Goal: Task Accomplishment & Management: Complete application form

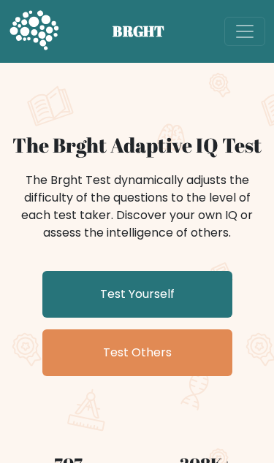
click at [169, 296] on link "Test Yourself" at bounding box center [137, 294] width 190 height 47
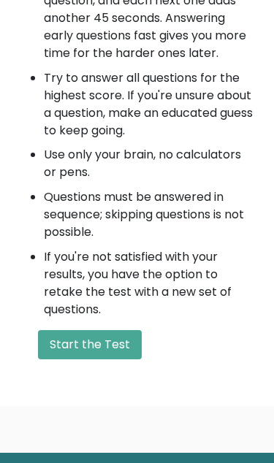
scroll to position [835, 0]
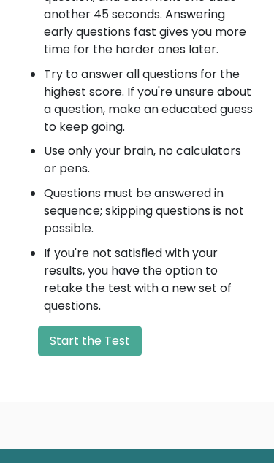
click at [111, 338] on button "Start the Test" at bounding box center [90, 340] width 104 height 29
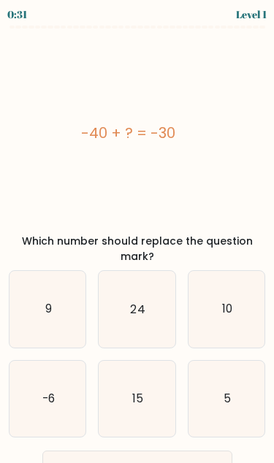
click at [224, 307] on icon "10" at bounding box center [226, 309] width 76 height 76
click at [138, 235] on input "c. 10" at bounding box center [137, 233] width 1 height 4
radio input "true"
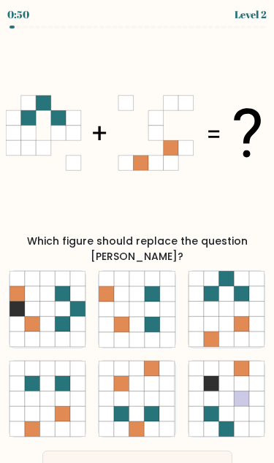
click at [229, 302] on icon at bounding box center [225, 309] width 15 height 15
click at [138, 235] on input "c." at bounding box center [137, 233] width 1 height 4
radio input "true"
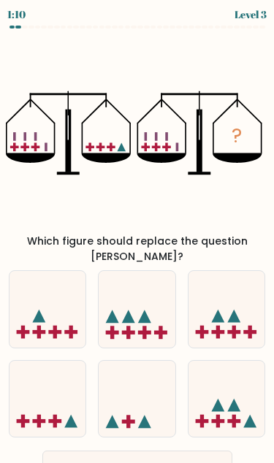
click at [64, 396] on icon at bounding box center [47, 398] width 76 height 63
click at [137, 235] on input "d." at bounding box center [137, 233] width 1 height 4
radio input "true"
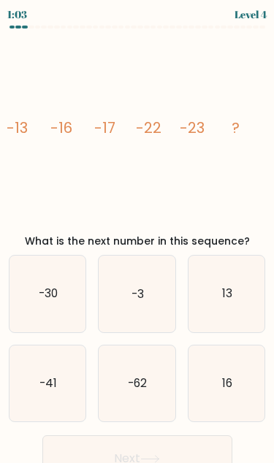
click at [62, 316] on icon "-30" at bounding box center [47, 294] width 76 height 76
click at [137, 235] on input "a. -30" at bounding box center [137, 233] width 1 height 4
radio input "true"
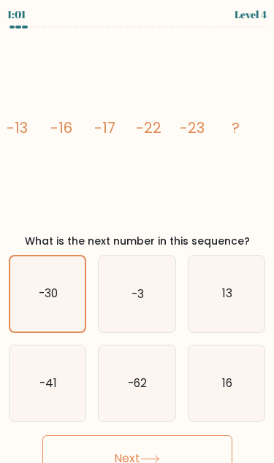
click at [175, 451] on button "Next" at bounding box center [137, 458] width 190 height 47
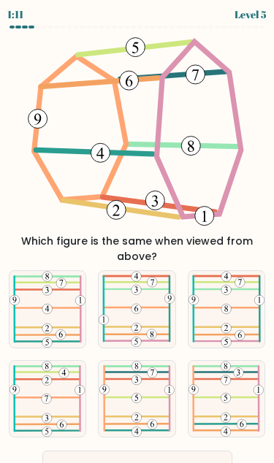
click at [65, 402] on icon at bounding box center [46, 399] width 75 height 76
click at [137, 235] on input "d." at bounding box center [137, 233] width 1 height 4
radio input "true"
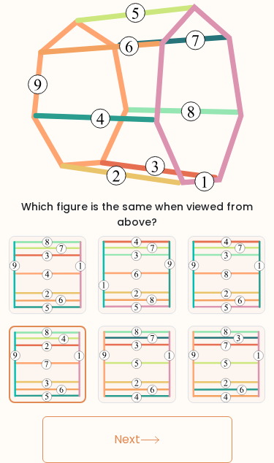
scroll to position [48, 0]
click at [160, 436] on icon at bounding box center [150, 440] width 20 height 8
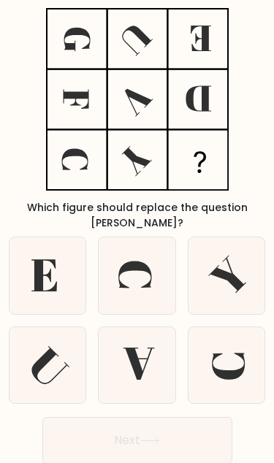
scroll to position [0, 0]
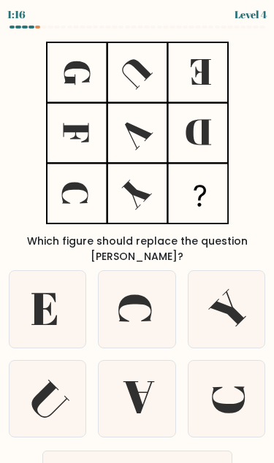
click at [142, 388] on icon at bounding box center [138, 397] width 31 height 32
click at [138, 235] on input "e." at bounding box center [137, 233] width 1 height 4
radio input "true"
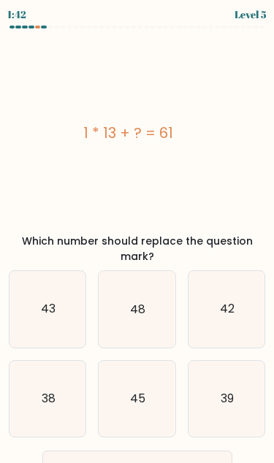
click at [137, 305] on icon "48" at bounding box center [137, 309] width 76 height 76
click at [137, 235] on input "b. 48" at bounding box center [137, 233] width 1 height 4
radio input "true"
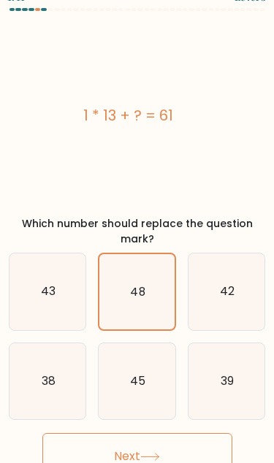
scroll to position [60, 0]
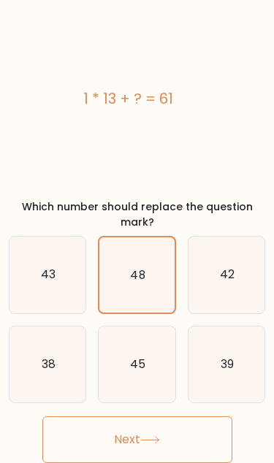
click at [142, 416] on button "Next" at bounding box center [137, 439] width 190 height 47
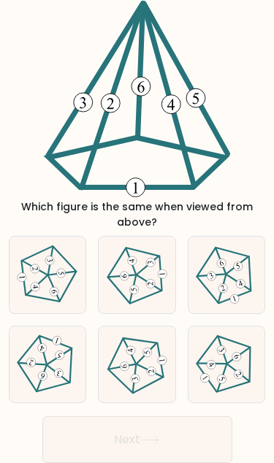
click at [219, 345] on icon at bounding box center [226, 364] width 61 height 61
click at [138, 201] on input "f." at bounding box center [137, 199] width 1 height 4
radio input "true"
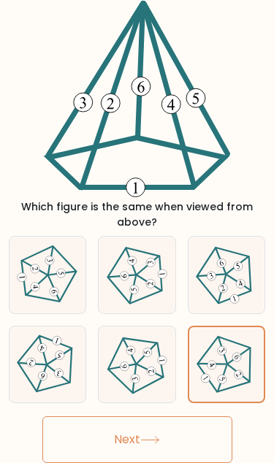
click at [174, 424] on button "Next" at bounding box center [137, 439] width 190 height 47
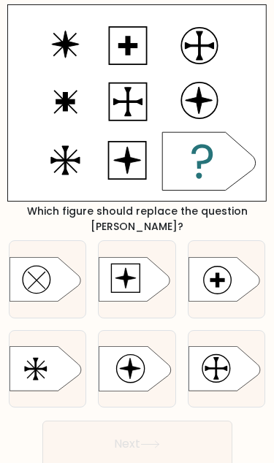
scroll to position [0, 0]
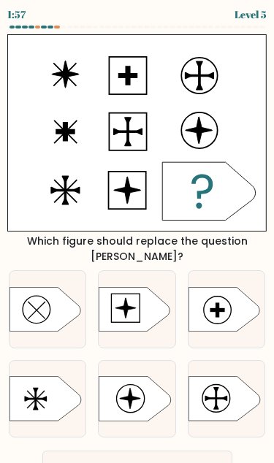
click at [143, 385] on icon at bounding box center [135, 398] width 72 height 45
click at [138, 235] on input "e." at bounding box center [137, 233] width 1 height 4
radio input "true"
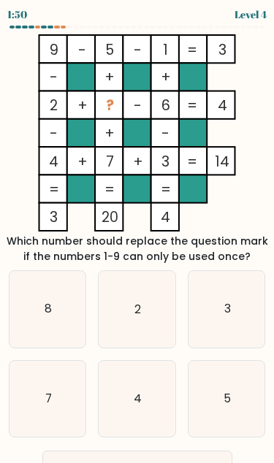
click at [155, 337] on icon "2" at bounding box center [137, 309] width 76 height 76
click at [138, 235] on input "b. 2" at bounding box center [137, 233] width 1 height 4
radio input "true"
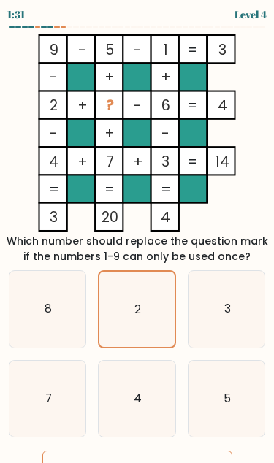
click at [229, 386] on icon "5" at bounding box center [226, 399] width 76 height 76
click at [138, 235] on input "f. 5" at bounding box center [137, 233] width 1 height 4
radio input "true"
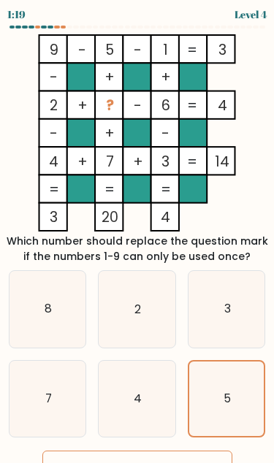
click at [74, 332] on icon "8" at bounding box center [47, 309] width 76 height 76
click at [137, 235] on input "a. 8" at bounding box center [137, 233] width 1 height 4
radio input "true"
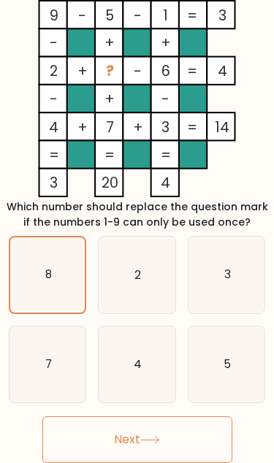
scroll to position [50, 0]
click at [158, 437] on icon at bounding box center [150, 440] width 18 height 7
click at [150, 436] on icon at bounding box center [150, 440] width 20 height 8
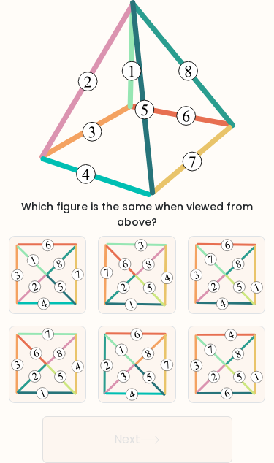
click at [125, 369] on icon at bounding box center [137, 364] width 76 height 76
click at [137, 201] on input "e." at bounding box center [137, 199] width 1 height 4
radio input "true"
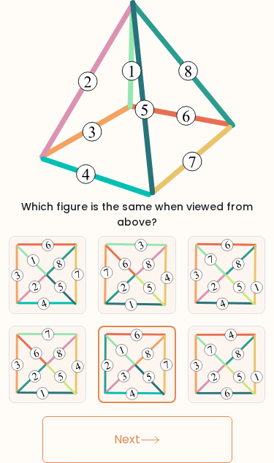
click at [83, 416] on button "Next" at bounding box center [137, 439] width 190 height 47
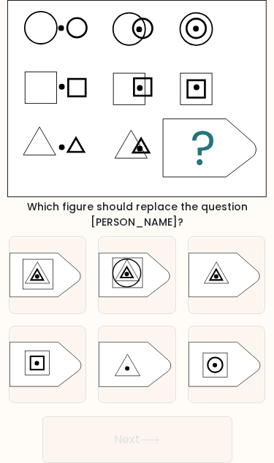
scroll to position [0, 0]
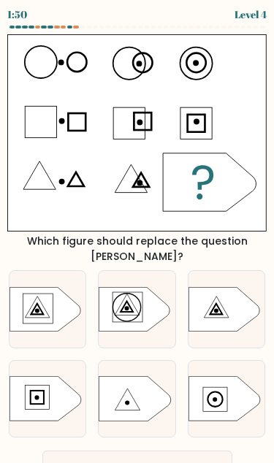
click at [37, 287] on icon at bounding box center [45, 309] width 72 height 45
click at [137, 235] on input "a." at bounding box center [137, 233] width 1 height 4
radio input "true"
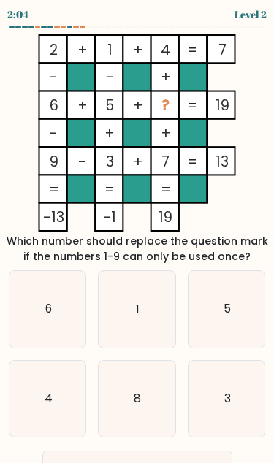
click at [149, 388] on icon "8" at bounding box center [137, 399] width 76 height 76
click at [138, 235] on input "e. 8" at bounding box center [137, 233] width 1 height 4
radio input "true"
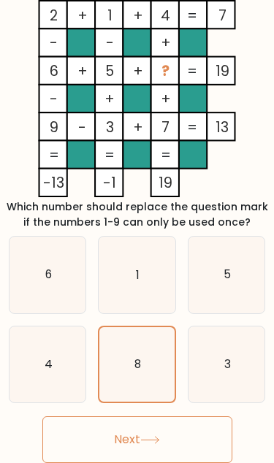
click at [166, 436] on button "Next" at bounding box center [137, 439] width 190 height 47
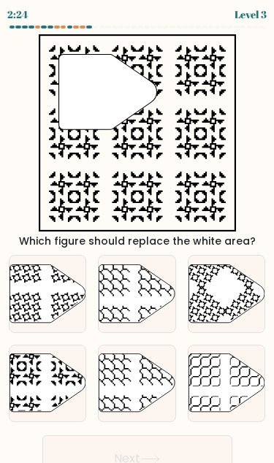
click at [223, 296] on icon at bounding box center [226, 293] width 76 height 58
click at [138, 235] on input "c." at bounding box center [137, 233] width 1 height 4
radio input "true"
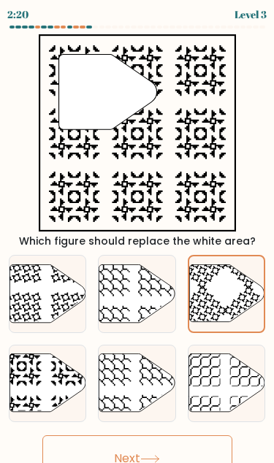
click at [63, 298] on icon at bounding box center [70, 311] width 39 height 39
click at [137, 235] on input "a." at bounding box center [137, 233] width 1 height 4
radio input "true"
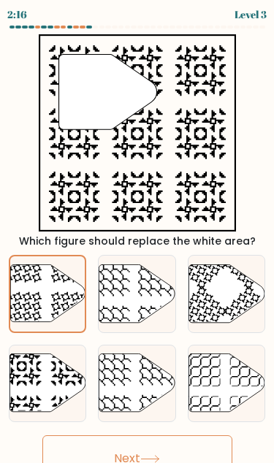
click at [150, 448] on button "Next" at bounding box center [137, 458] width 190 height 47
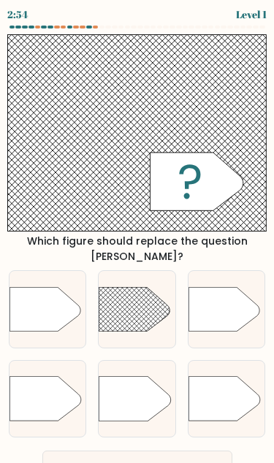
click at [141, 305] on rect at bounding box center [89, 271] width 199 height 151
click at [138, 235] on input "b." at bounding box center [137, 233] width 1 height 4
radio input "true"
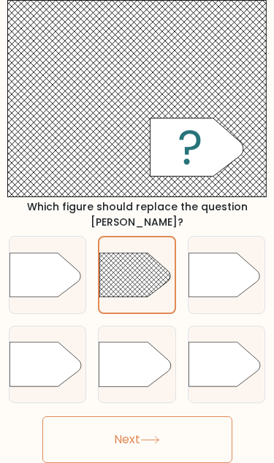
scroll to position [37, 0]
click at [170, 428] on button "Next" at bounding box center [137, 439] width 190 height 47
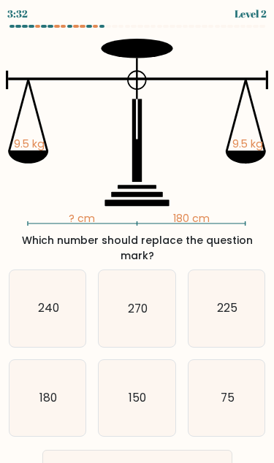
scroll to position [0, 0]
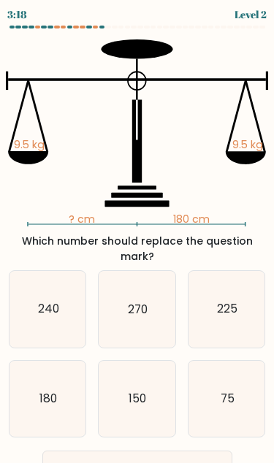
click at [64, 378] on icon "180" at bounding box center [47, 399] width 76 height 76
click at [137, 235] on input "d. 180" at bounding box center [137, 233] width 1 height 4
radio input "true"
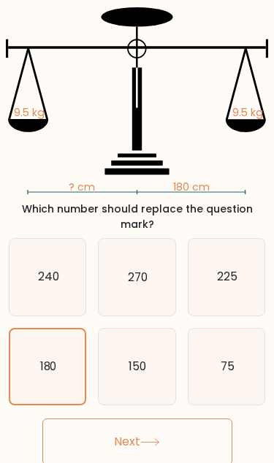
scroll to position [33, 0]
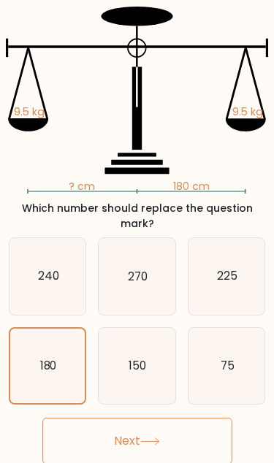
click at [150, 437] on icon at bounding box center [150, 441] width 20 height 8
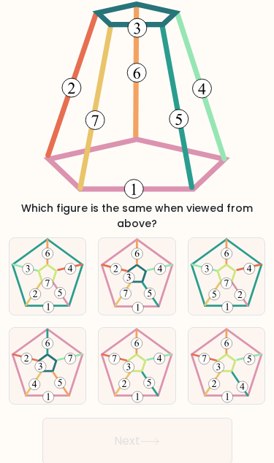
click at [115, 280] on icon at bounding box center [137, 276] width 76 height 76
click at [137, 202] on input "b." at bounding box center [137, 201] width 1 height 4
radio input "true"
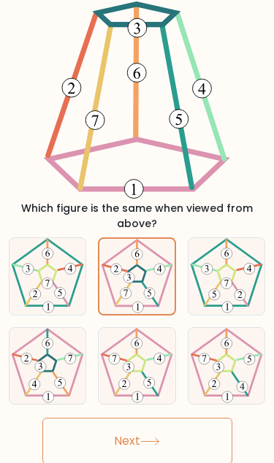
click at [120, 447] on button "Next" at bounding box center [137, 441] width 190 height 47
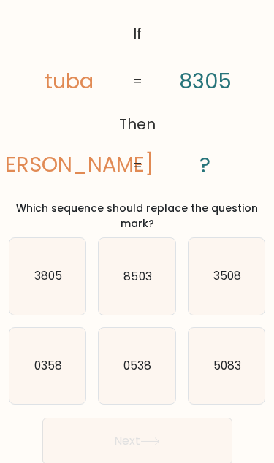
scroll to position [0, 0]
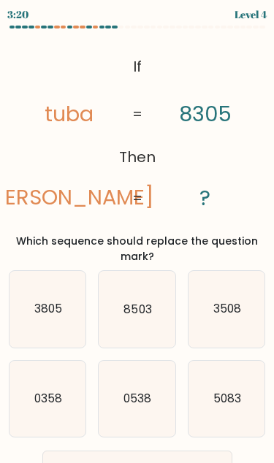
click at [123, 331] on icon "8503" at bounding box center [137, 309] width 76 height 76
click at [137, 235] on input "b. 8503" at bounding box center [137, 233] width 1 height 4
radio input "true"
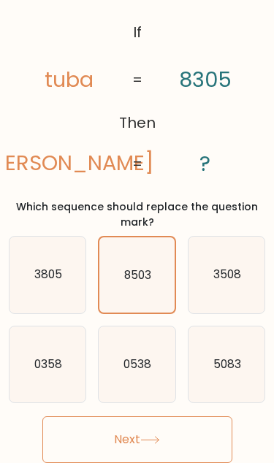
scroll to position [44, 0]
click at [112, 432] on button "Next" at bounding box center [137, 439] width 190 height 47
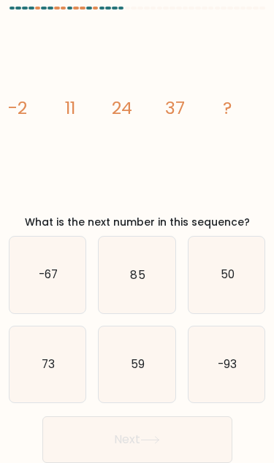
click at [28, 254] on icon "-67" at bounding box center [47, 275] width 76 height 76
click at [137, 216] on input "a. -67" at bounding box center [137, 215] width 1 height 4
radio input "true"
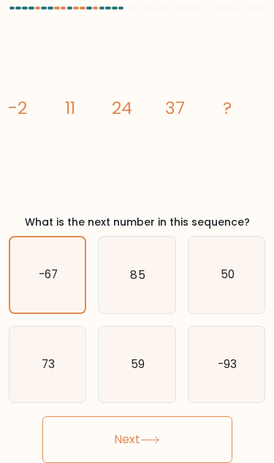
click at [84, 416] on button "Next" at bounding box center [137, 439] width 190 height 47
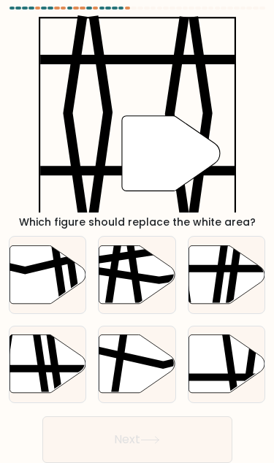
click at [208, 342] on icon at bounding box center [226, 363] width 76 height 58
click at [138, 216] on input "f." at bounding box center [137, 215] width 1 height 4
radio input "true"
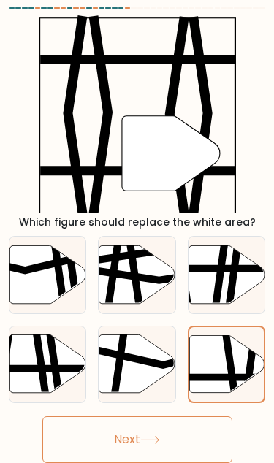
click at [137, 416] on button "Next" at bounding box center [137, 439] width 190 height 47
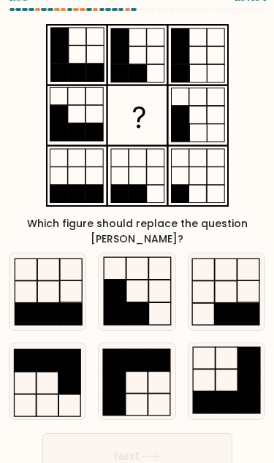
scroll to position [18, 0]
click at [140, 302] on rect at bounding box center [137, 313] width 22 height 22
click at [138, 218] on input "b." at bounding box center [137, 216] width 1 height 4
radio input "true"
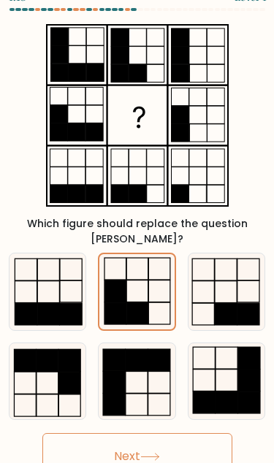
click at [96, 438] on button "Next" at bounding box center [137, 456] width 190 height 47
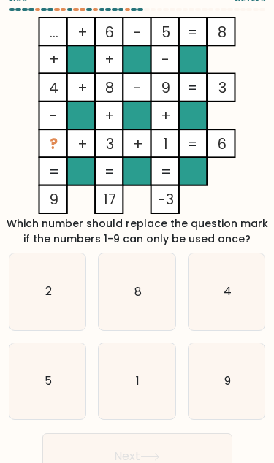
click at [44, 283] on icon "2" at bounding box center [47, 291] width 76 height 76
click at [137, 218] on input "a. 2" at bounding box center [137, 216] width 1 height 4
radio input "true"
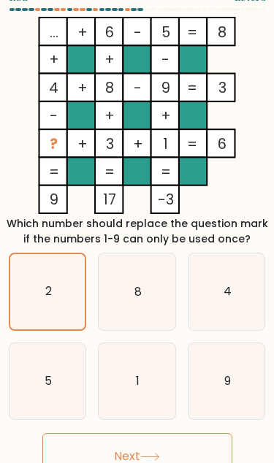
click at [108, 440] on button "Next" at bounding box center [137, 456] width 190 height 47
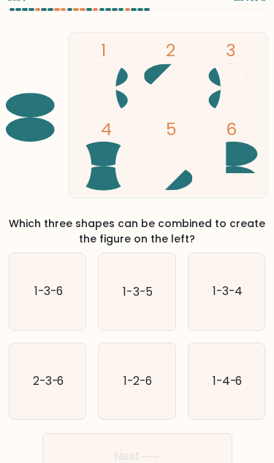
click at [218, 269] on icon "1-3-4" at bounding box center [226, 291] width 76 height 76
click at [138, 218] on input "c. 1-3-4" at bounding box center [137, 216] width 1 height 4
radio input "true"
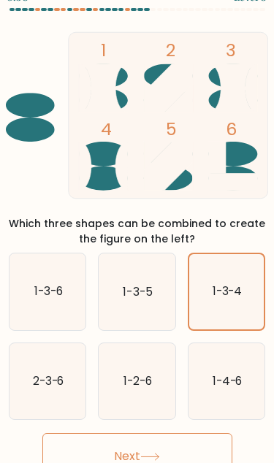
click at [118, 448] on button "Next" at bounding box center [137, 456] width 190 height 47
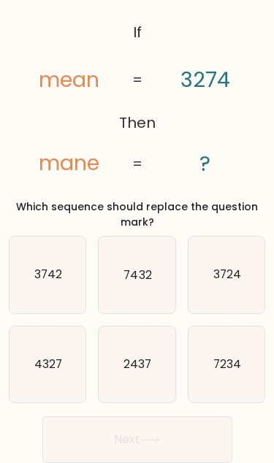
scroll to position [0, 0]
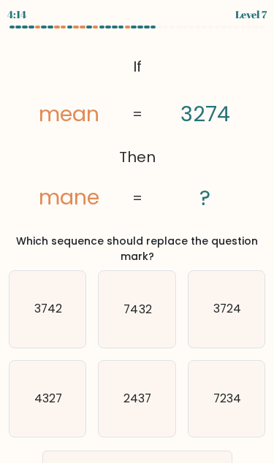
click at [41, 311] on text "3742" at bounding box center [48, 309] width 28 height 15
click at [137, 235] on input "a. 3742" at bounding box center [137, 233] width 1 height 4
radio input "true"
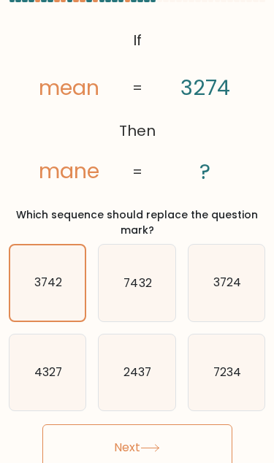
scroll to position [60, 0]
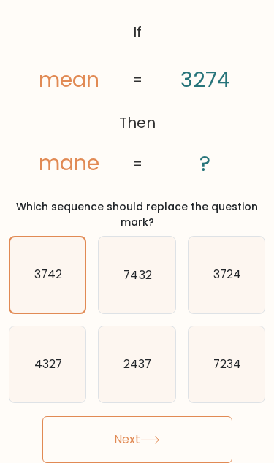
click at [108, 416] on button "Next" at bounding box center [137, 439] width 190 height 47
click at [96, 416] on button "Next" at bounding box center [137, 439] width 190 height 47
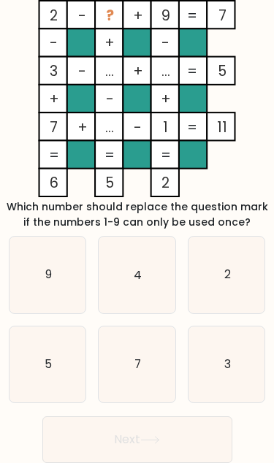
click at [116, 429] on button "Next" at bounding box center [137, 439] width 190 height 47
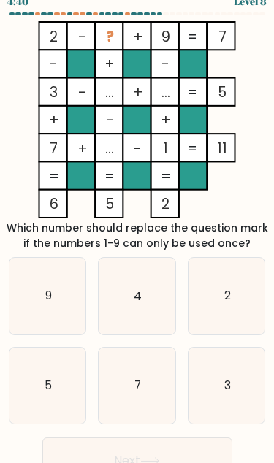
scroll to position [0, 0]
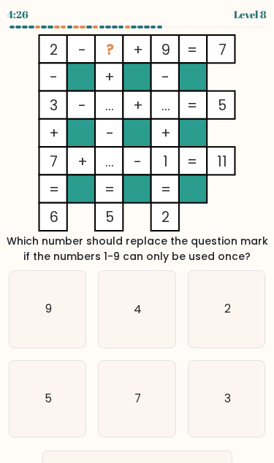
click at [210, 315] on icon "2" at bounding box center [226, 309] width 76 height 76
click at [138, 235] on input "c. 2" at bounding box center [137, 233] width 1 height 4
radio input "true"
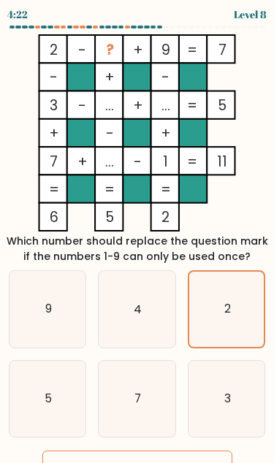
click at [130, 318] on icon "4" at bounding box center [137, 309] width 76 height 76
click at [137, 235] on input "b. 4" at bounding box center [137, 233] width 1 height 4
radio input "true"
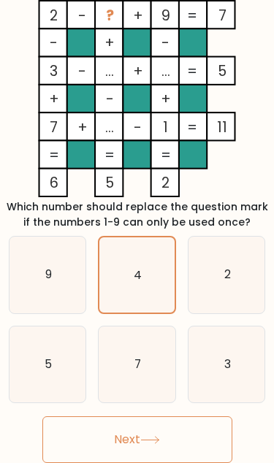
scroll to position [60, 0]
click at [133, 416] on button "Next" at bounding box center [137, 439] width 190 height 47
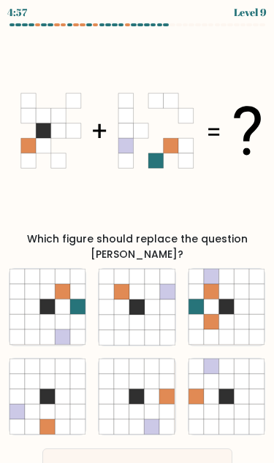
scroll to position [0, 0]
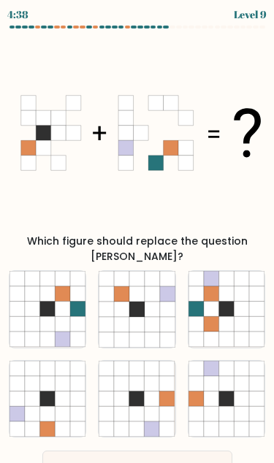
click at [206, 317] on icon at bounding box center [211, 324] width 15 height 15
click at [138, 235] on input "c." at bounding box center [137, 233] width 1 height 4
radio input "true"
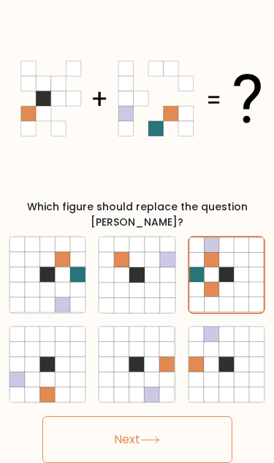
scroll to position [39, 0]
click at [111, 426] on button "Next" at bounding box center [137, 439] width 190 height 47
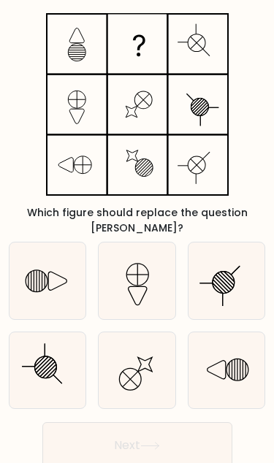
scroll to position [0, 0]
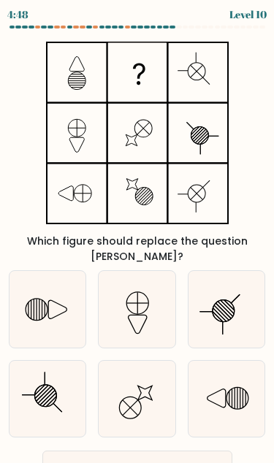
click at [128, 313] on icon at bounding box center [137, 309] width 76 height 76
click at [137, 235] on input "b." at bounding box center [137, 233] width 1 height 4
radio input "true"
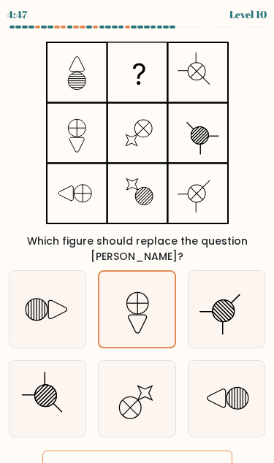
click at [113, 386] on icon at bounding box center [137, 399] width 76 height 76
click at [137, 235] on input "e." at bounding box center [137, 233] width 1 height 4
radio input "true"
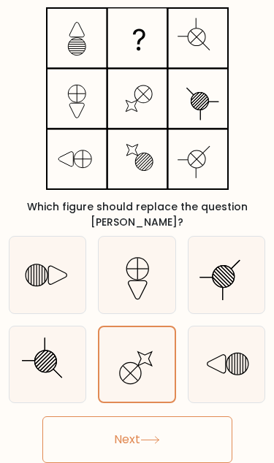
click at [92, 427] on button "Next" at bounding box center [137, 439] width 190 height 47
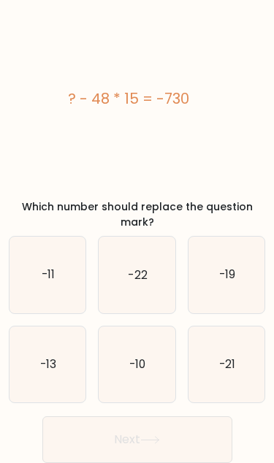
click at [123, 342] on icon "-10" at bounding box center [137, 364] width 76 height 76
click at [137, 201] on input "e. -10" at bounding box center [137, 199] width 1 height 4
radio input "true"
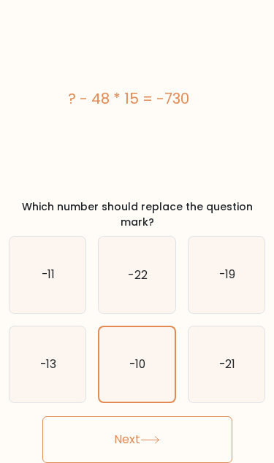
click at [140, 416] on button "Next" at bounding box center [137, 439] width 190 height 47
click at [79, 416] on button "Next" at bounding box center [137, 439] width 190 height 47
click at [144, 436] on icon at bounding box center [150, 440] width 20 height 8
click at [78, 237] on icon "-11" at bounding box center [47, 275] width 76 height 76
click at [137, 201] on input "a. -11" at bounding box center [137, 199] width 1 height 4
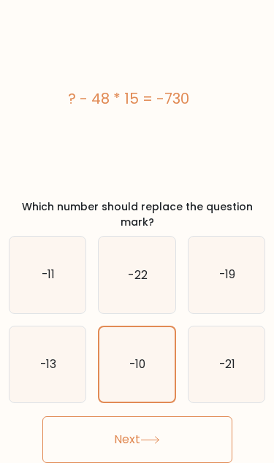
radio input "true"
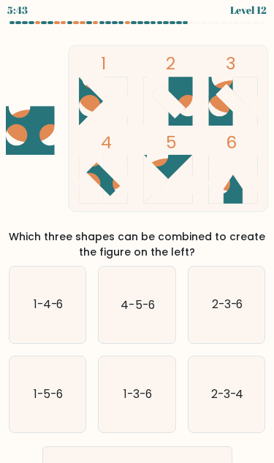
scroll to position [0, 0]
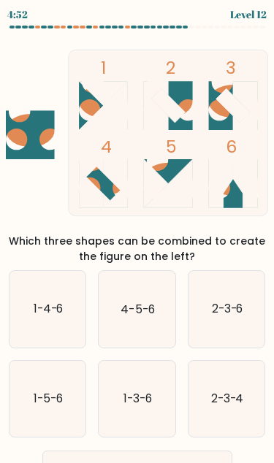
click at [228, 397] on text "2-3-4" at bounding box center [226, 398] width 33 height 15
click at [138, 235] on input "f. 2-3-4" at bounding box center [137, 233] width 1 height 4
radio input "true"
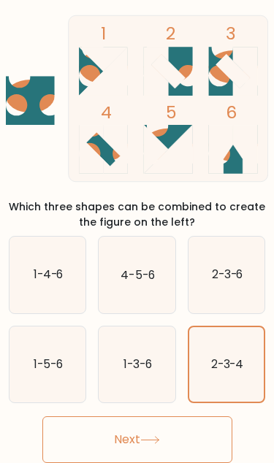
scroll to position [60, 0]
click at [99, 416] on button "Next" at bounding box center [137, 439] width 190 height 47
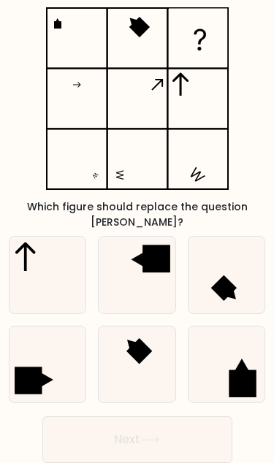
scroll to position [0, 0]
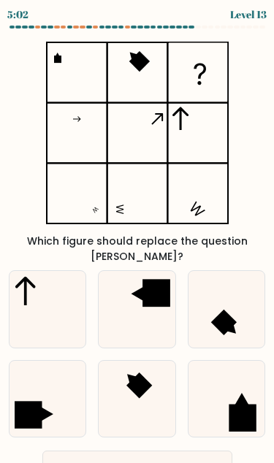
click at [49, 361] on icon at bounding box center [47, 399] width 76 height 76
click at [137, 235] on input "d." at bounding box center [137, 233] width 1 height 4
radio input "true"
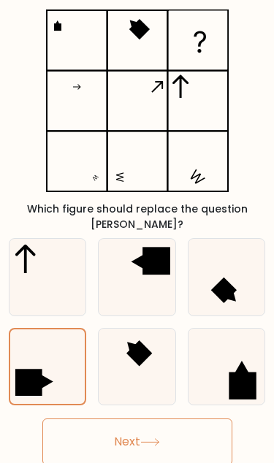
scroll to position [60, 0]
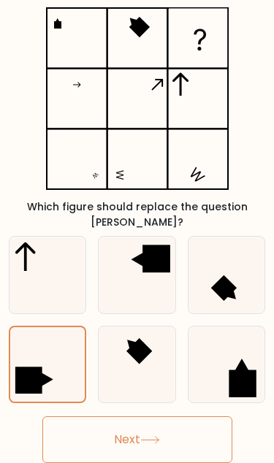
click at [104, 416] on button "Next" at bounding box center [137, 439] width 190 height 47
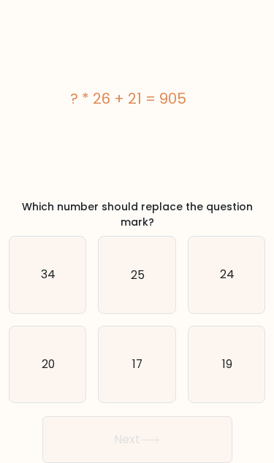
click at [63, 241] on icon "34" at bounding box center [47, 275] width 76 height 76
click at [137, 201] on input "a. 34" at bounding box center [137, 199] width 1 height 4
radio input "true"
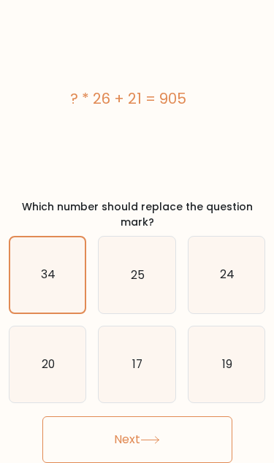
click at [158, 416] on button "Next" at bounding box center [137, 439] width 190 height 47
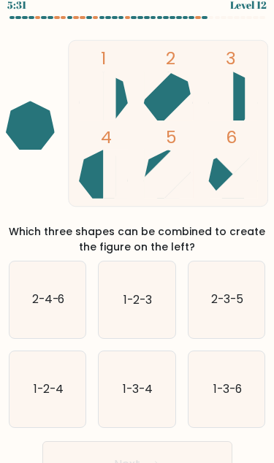
scroll to position [9, 0]
click at [142, 391] on text "1-3-4" at bounding box center [138, 388] width 30 height 15
click at [138, 226] on input "e. 1-3-4" at bounding box center [137, 224] width 1 height 4
radio input "true"
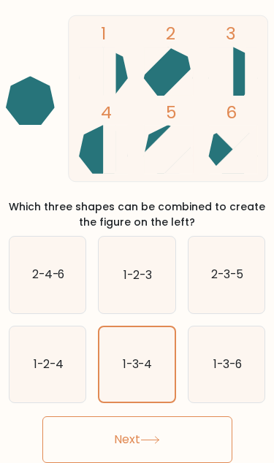
scroll to position [41, 0]
click at [187, 428] on button "Next" at bounding box center [137, 439] width 190 height 47
click at [153, 445] on button "Next" at bounding box center [137, 439] width 190 height 47
click at [158, 437] on icon at bounding box center [150, 440] width 18 height 7
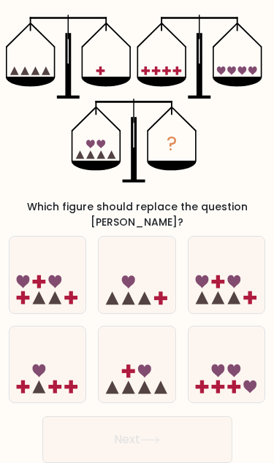
scroll to position [0, 0]
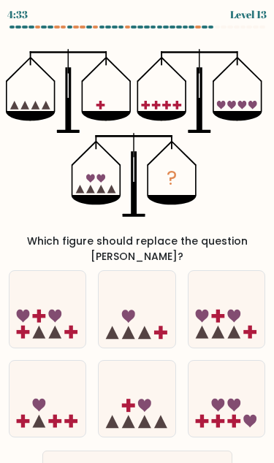
click at [242, 383] on icon at bounding box center [226, 398] width 76 height 63
click at [138, 235] on input "f." at bounding box center [137, 233] width 1 height 4
radio input "true"
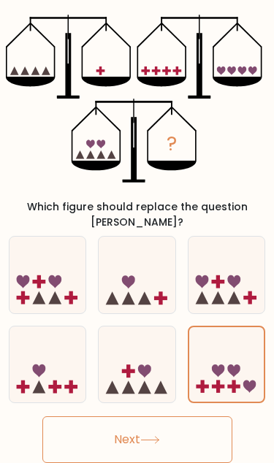
scroll to position [54, 0]
click at [146, 345] on icon at bounding box center [137, 363] width 76 height 63
click at [138, 201] on input "e." at bounding box center [137, 199] width 1 height 4
radio input "true"
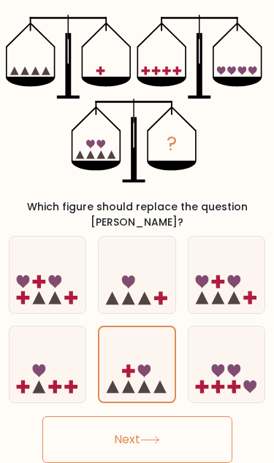
click at [226, 332] on icon at bounding box center [226, 363] width 76 height 63
click at [138, 201] on input "f." at bounding box center [137, 199] width 1 height 4
radio input "true"
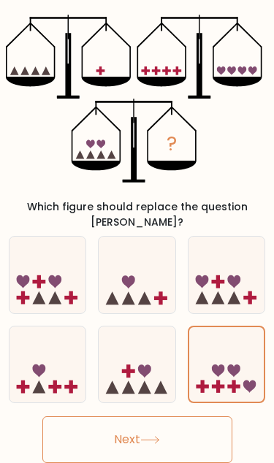
click at [142, 416] on button "Next" at bounding box center [137, 439] width 190 height 47
click at [73, 338] on icon at bounding box center [47, 363] width 76 height 63
click at [137, 201] on input "d." at bounding box center [137, 199] width 1 height 4
radio input "true"
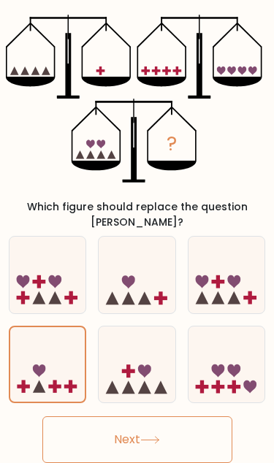
click at [153, 437] on icon at bounding box center [150, 440] width 18 height 7
click at [158, 416] on button "Next" at bounding box center [137, 439] width 190 height 47
click at [175, 416] on button "Next" at bounding box center [137, 439] width 190 height 47
click at [183, 416] on button "Next" at bounding box center [137, 439] width 190 height 47
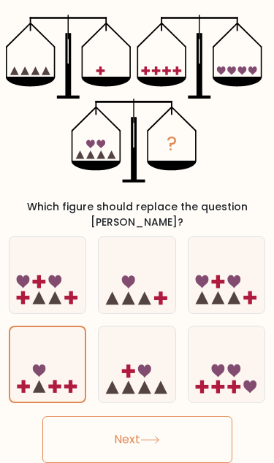
click at [145, 416] on button "Next" at bounding box center [137, 439] width 190 height 47
click at [151, 436] on icon at bounding box center [150, 440] width 20 height 8
click at [160, 436] on icon at bounding box center [150, 440] width 20 height 8
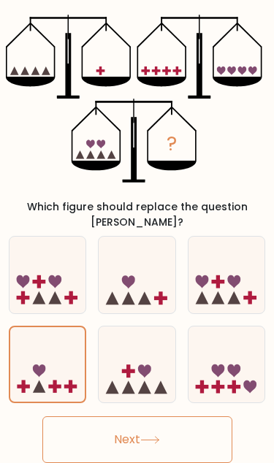
click at [233, 275] on icon at bounding box center [233, 281] width 13 height 13
click at [138, 201] on input "c." at bounding box center [137, 199] width 1 height 4
radio input "true"
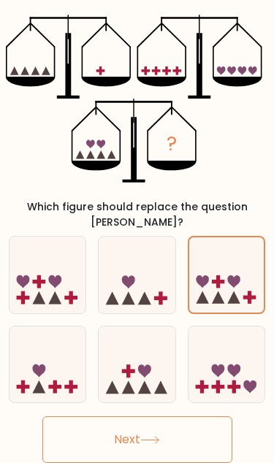
click at [170, 416] on button "Next" at bounding box center [137, 439] width 190 height 47
click at [190, 416] on button "Next" at bounding box center [137, 439] width 190 height 47
click at [183, 426] on button "Next" at bounding box center [137, 439] width 190 height 47
click at [177, 423] on button "Next" at bounding box center [137, 439] width 190 height 47
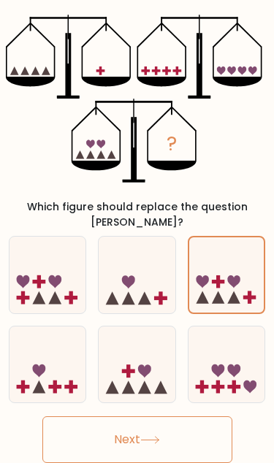
click at [177, 422] on button "Next" at bounding box center [137, 439] width 190 height 47
click at [177, 423] on button "Next" at bounding box center [137, 439] width 190 height 47
click at [171, 417] on button "Next" at bounding box center [137, 439] width 190 height 47
click at [159, 436] on icon at bounding box center [150, 440] width 20 height 8
click at [158, 436] on icon at bounding box center [150, 440] width 20 height 8
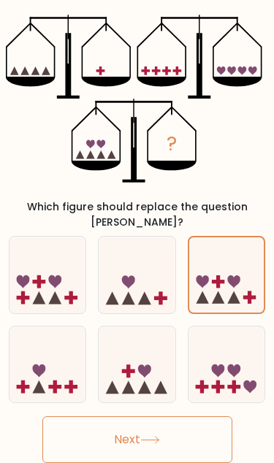
click at [164, 416] on button "Next" at bounding box center [137, 439] width 190 height 47
click at [173, 418] on button "Next" at bounding box center [137, 439] width 190 height 47
click at [176, 424] on button "Next" at bounding box center [137, 439] width 190 height 47
click at [172, 421] on button "Next" at bounding box center [137, 439] width 190 height 47
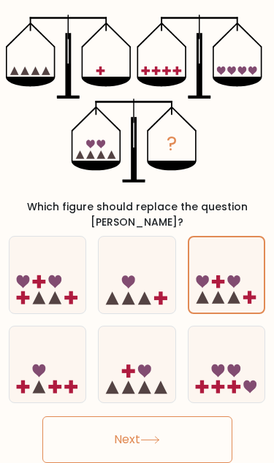
scroll to position [0, 0]
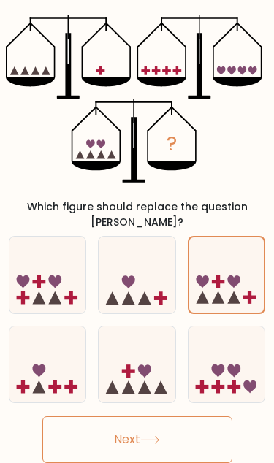
click at [177, 416] on button "Next" at bounding box center [137, 439] width 190 height 47
click at [172, 416] on button "Next" at bounding box center [137, 439] width 190 height 47
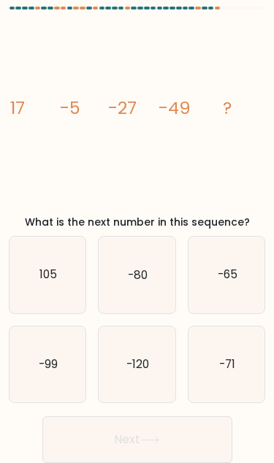
click at [177, 416] on button "Next" at bounding box center [137, 439] width 190 height 47
click at [233, 248] on icon "-65" at bounding box center [226, 275] width 76 height 76
click at [138, 216] on input "c. -65" at bounding box center [137, 215] width 1 height 4
radio input "true"
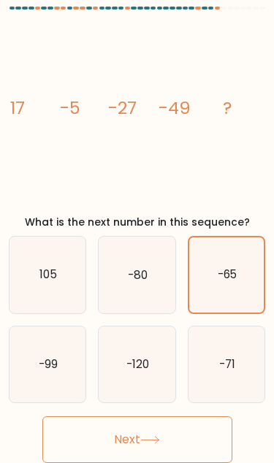
click at [172, 416] on button "Next" at bounding box center [137, 439] width 190 height 47
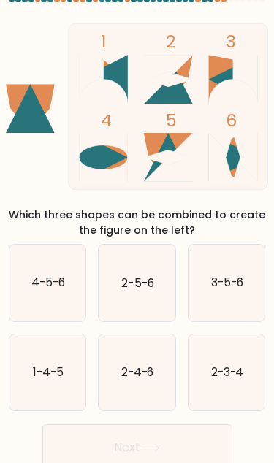
scroll to position [26, 0]
click at [141, 303] on icon "2-5-6" at bounding box center [137, 283] width 76 height 76
click at [138, 209] on input "b. 2-5-6" at bounding box center [137, 207] width 1 height 4
radio input "true"
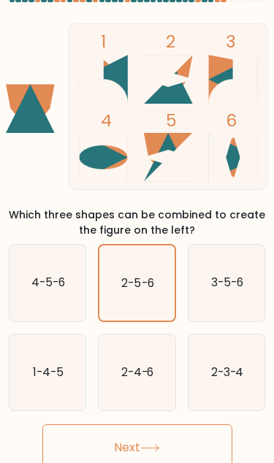
click at [175, 443] on button "Next" at bounding box center [137, 447] width 190 height 47
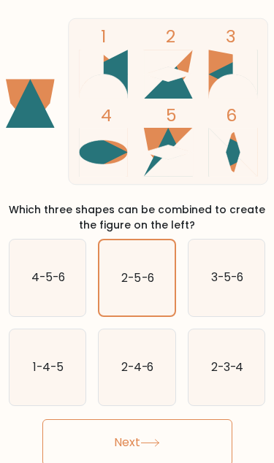
scroll to position [60, 0]
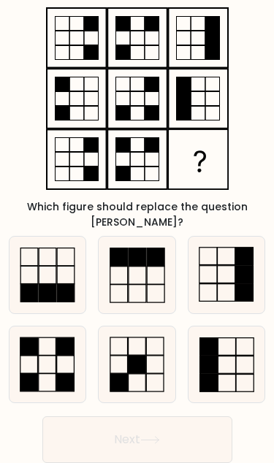
click at [164, 416] on button "Next" at bounding box center [137, 439] width 190 height 47
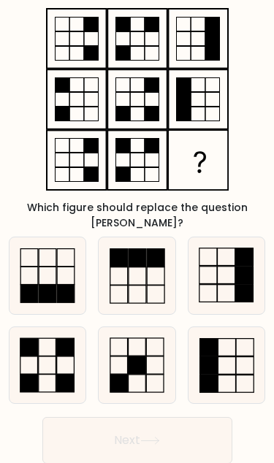
scroll to position [0, 0]
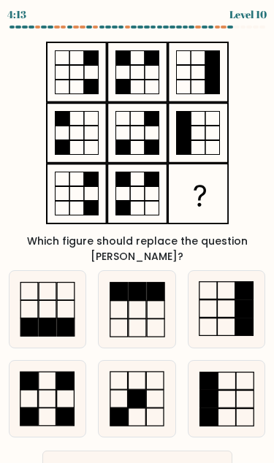
click at [35, 318] on rect at bounding box center [29, 327] width 18 height 18
click at [137, 235] on input "a." at bounding box center [137, 233] width 1 height 4
radio input "true"
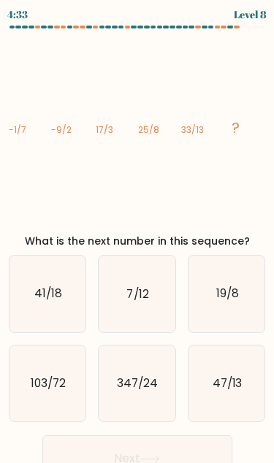
click at [63, 315] on icon "41/18" at bounding box center [47, 294] width 76 height 76
click at [137, 235] on input "a. 41/18" at bounding box center [137, 233] width 1 height 4
radio input "true"
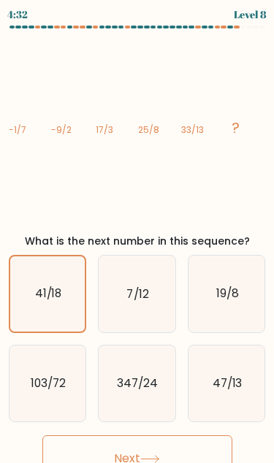
click at [170, 452] on button "Next" at bounding box center [137, 458] width 190 height 47
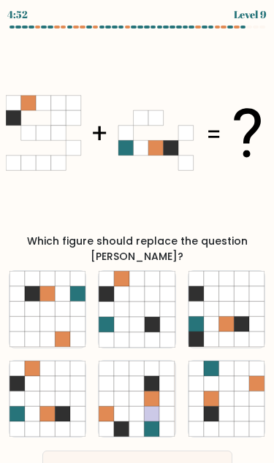
click at [215, 391] on icon at bounding box center [211, 398] width 15 height 15
click at [138, 235] on input "f." at bounding box center [137, 233] width 1 height 4
radio input "true"
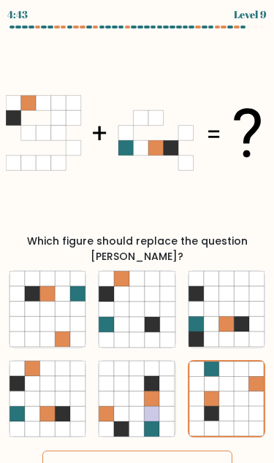
click at [229, 317] on icon at bounding box center [225, 324] width 15 height 15
click at [138, 235] on input "c." at bounding box center [137, 233] width 1 height 4
radio input "true"
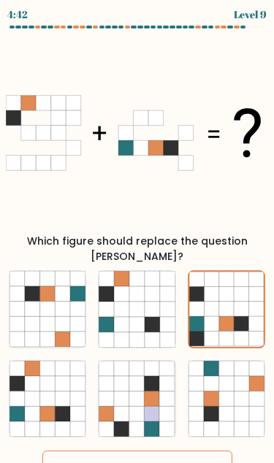
click at [229, 376] on icon at bounding box center [225, 383] width 15 height 15
click at [138, 235] on input "f." at bounding box center [137, 233] width 1 height 4
radio input "true"
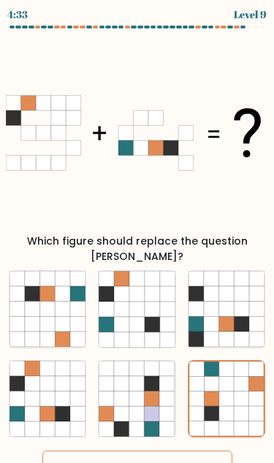
click at [152, 317] on icon at bounding box center [152, 324] width 15 height 15
click at [138, 235] on input "b." at bounding box center [137, 233] width 1 height 4
radio input "true"
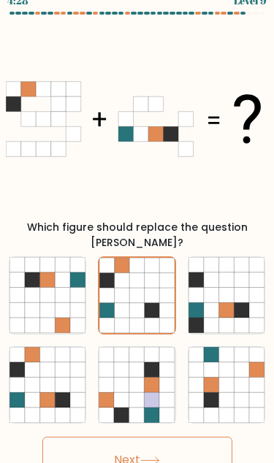
scroll to position [60, 0]
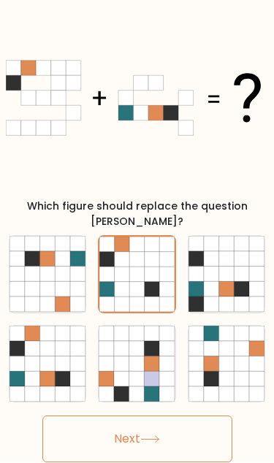
click at [176, 416] on button "Next" at bounding box center [137, 439] width 190 height 47
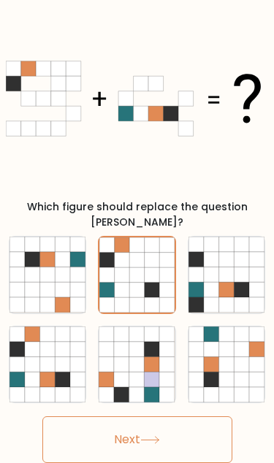
click at [176, 416] on button "Next" at bounding box center [137, 439] width 190 height 47
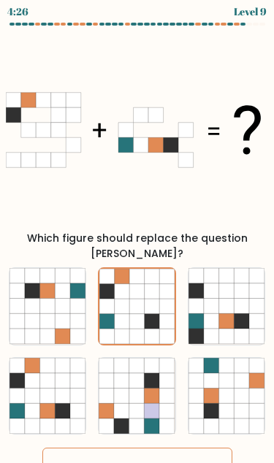
scroll to position [0, 0]
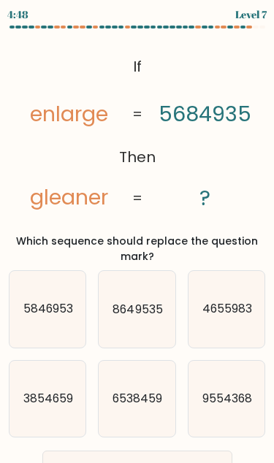
click at [221, 381] on icon "9554368" at bounding box center [226, 399] width 76 height 76
click at [138, 235] on input "f. 9554368" at bounding box center [137, 233] width 1 height 4
radio input "true"
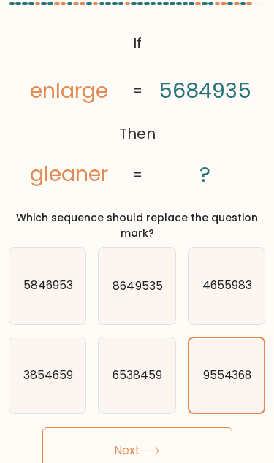
scroll to position [24, 0]
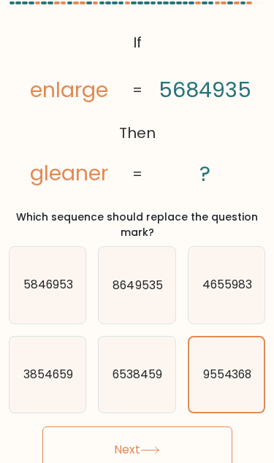
click at [157, 446] on icon at bounding box center [150, 450] width 20 height 8
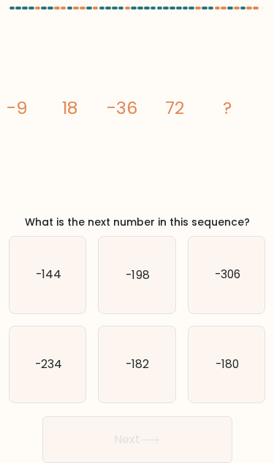
scroll to position [39, 0]
click at [49, 266] on icon "-144" at bounding box center [47, 275] width 76 height 76
click at [137, 216] on input "a. -144" at bounding box center [137, 215] width 1 height 4
radio input "true"
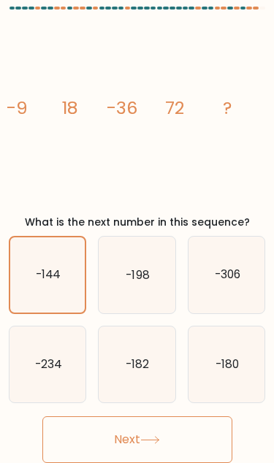
click at [167, 424] on button "Next" at bounding box center [137, 439] width 190 height 47
click at [186, 424] on button "Next" at bounding box center [137, 439] width 190 height 47
click at [176, 424] on button "Next" at bounding box center [137, 439] width 190 height 47
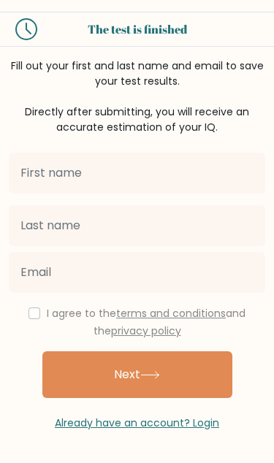
click at [162, 178] on input "text" at bounding box center [137, 173] width 256 height 41
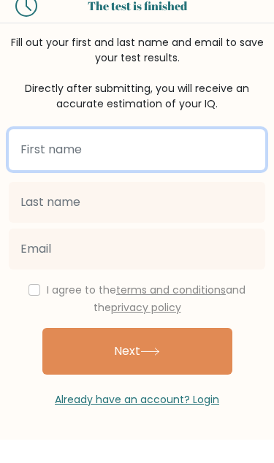
type input "Lizchelle"
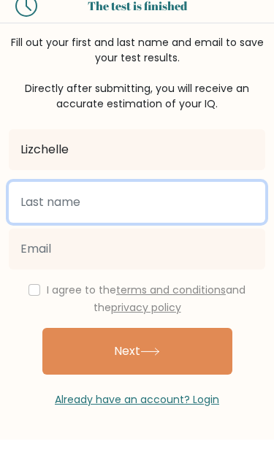
type input "Mangampo"
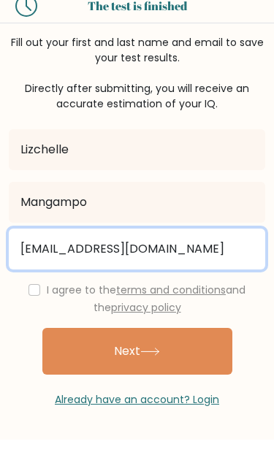
type input "[EMAIL_ADDRESS][DOMAIN_NAME]"
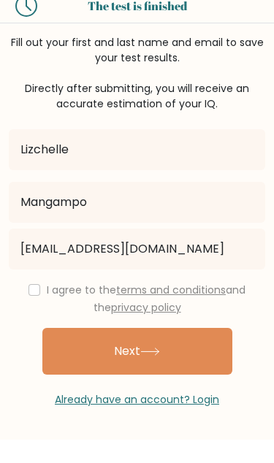
scroll to position [23, 0]
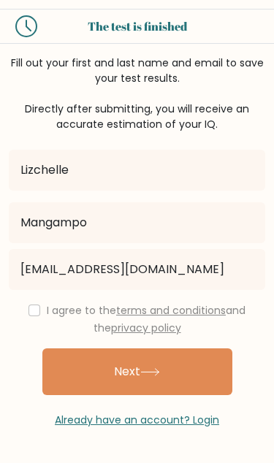
click at [32, 302] on div "I agree to the terms and conditions and the privacy policy" at bounding box center [137, 319] width 274 height 35
click at [28, 305] on input "checkbox" at bounding box center [34, 311] width 12 height 12
checkbox input "true"
click at [123, 352] on button "Next" at bounding box center [137, 371] width 190 height 47
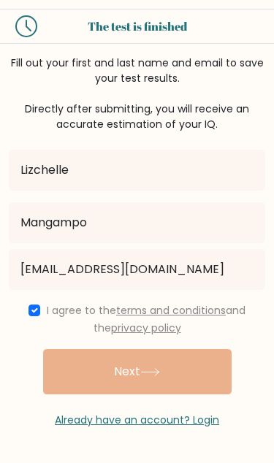
click at [186, 357] on div "Lizchelle Mangampo lizchel03@gmail.com I agree to the terms and conditions and …" at bounding box center [137, 280] width 274 height 296
click at [175, 342] on div "Lizchelle Mangampo lizchel03@gmail.com I agree to the terms and conditions and …" at bounding box center [137, 280] width 274 height 296
click at [175, 355] on div "Lizchelle Mangampo lizchel03@gmail.com I agree to the terms and conditions and …" at bounding box center [137, 280] width 274 height 296
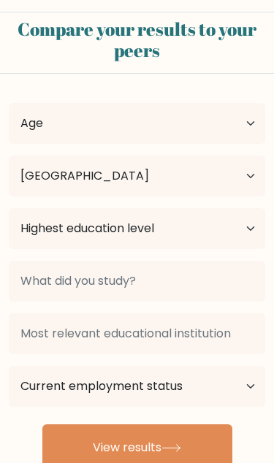
select select "PH"
select select "25_34"
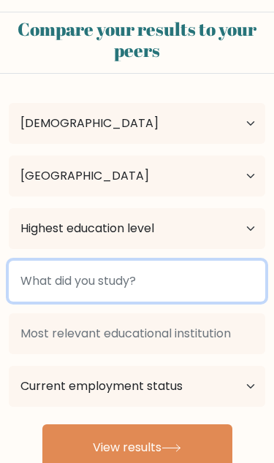
click at [176, 289] on input at bounding box center [137, 281] width 256 height 41
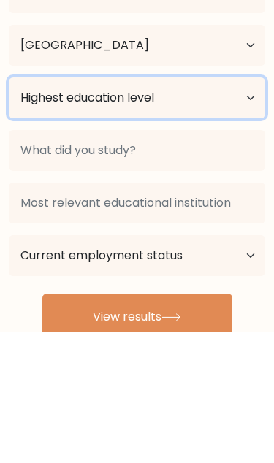
click at [209, 208] on select "Highest education level No schooling Primary Lower Secondary Upper Secondary Oc…" at bounding box center [137, 228] width 256 height 41
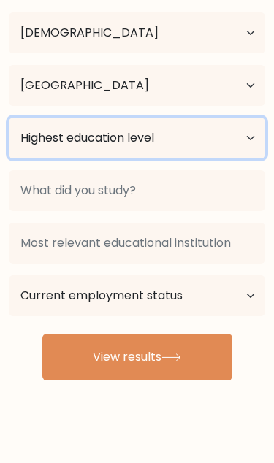
select select "bachelors_degree"
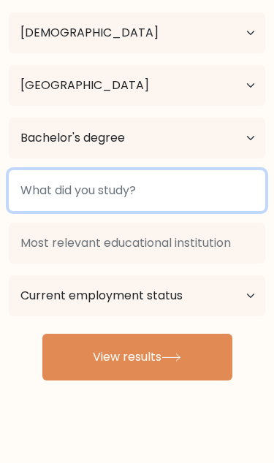
click at [166, 192] on input at bounding box center [137, 190] width 256 height 41
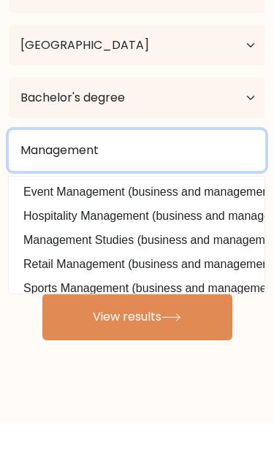
type input "Management"
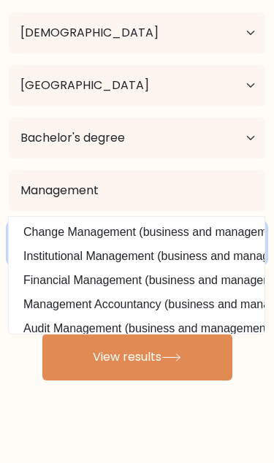
click at [199, 242] on input at bounding box center [137, 243] width 256 height 41
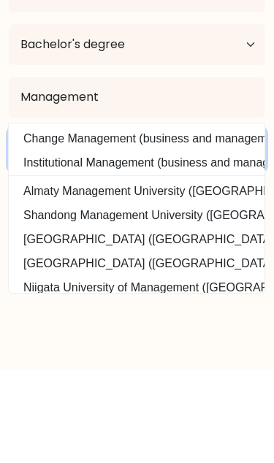
type input "Management"
click at [185, 275] on select "Current employment status Employed Student Retired Other / prefer not to answer" at bounding box center [137, 295] width 256 height 41
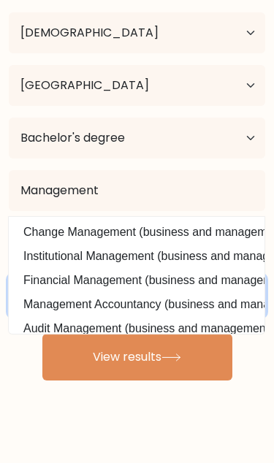
select select "employed"
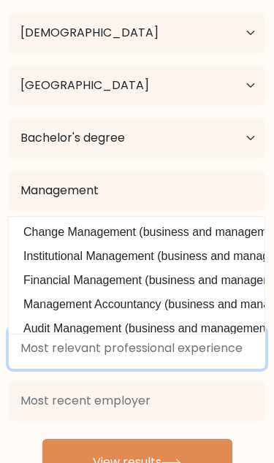
click at [175, 368] on input at bounding box center [137, 348] width 256 height 41
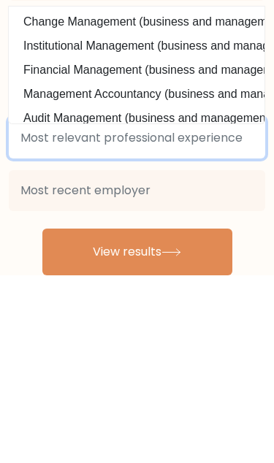
scroll to position [115, 0]
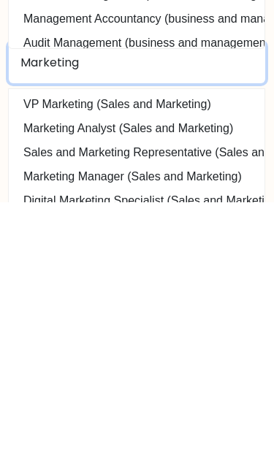
type input "Marketing"
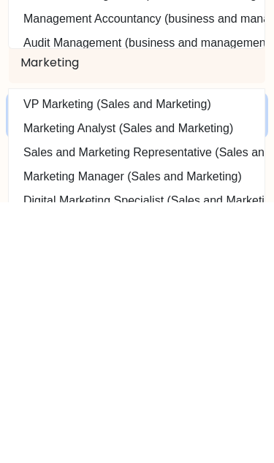
click at [183, 356] on input at bounding box center [137, 376] width 256 height 41
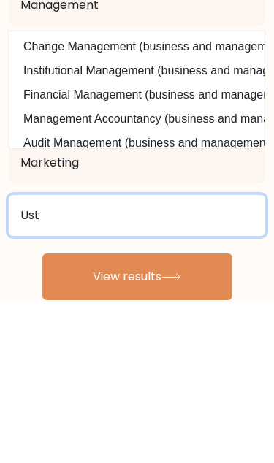
type input "Ust"
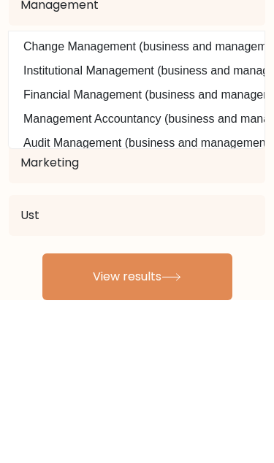
click at [192, 416] on button "View results" at bounding box center [137, 439] width 190 height 47
click at [150, 437] on button "View results" at bounding box center [137, 439] width 190 height 47
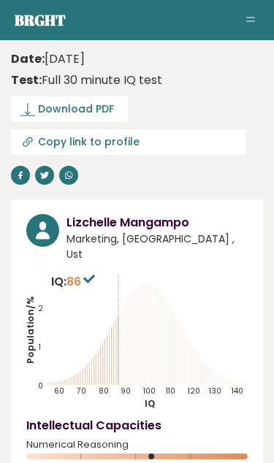
click at [33, 112] on icon at bounding box center [27, 109] width 15 height 15
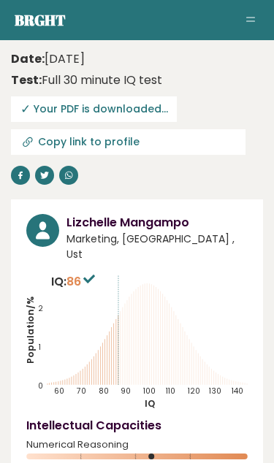
click at [138, 116] on span "✓ Your PDF is downloaded..." at bounding box center [94, 109] width 166 height 26
